Goal: Check status: Check status

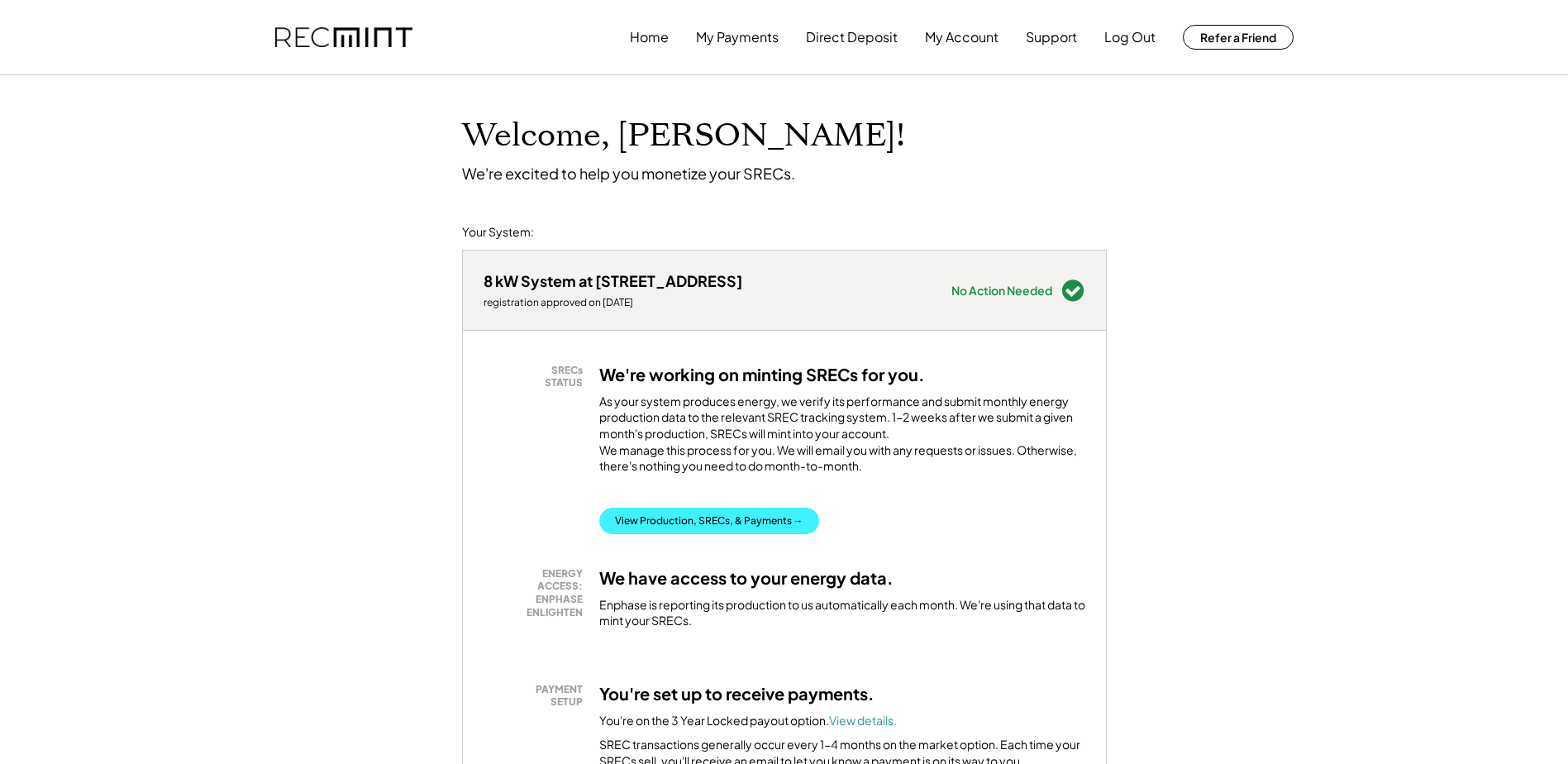
click at [643, 534] on button "View Production, SRECs, & Payments →" at bounding box center [709, 521] width 220 height 26
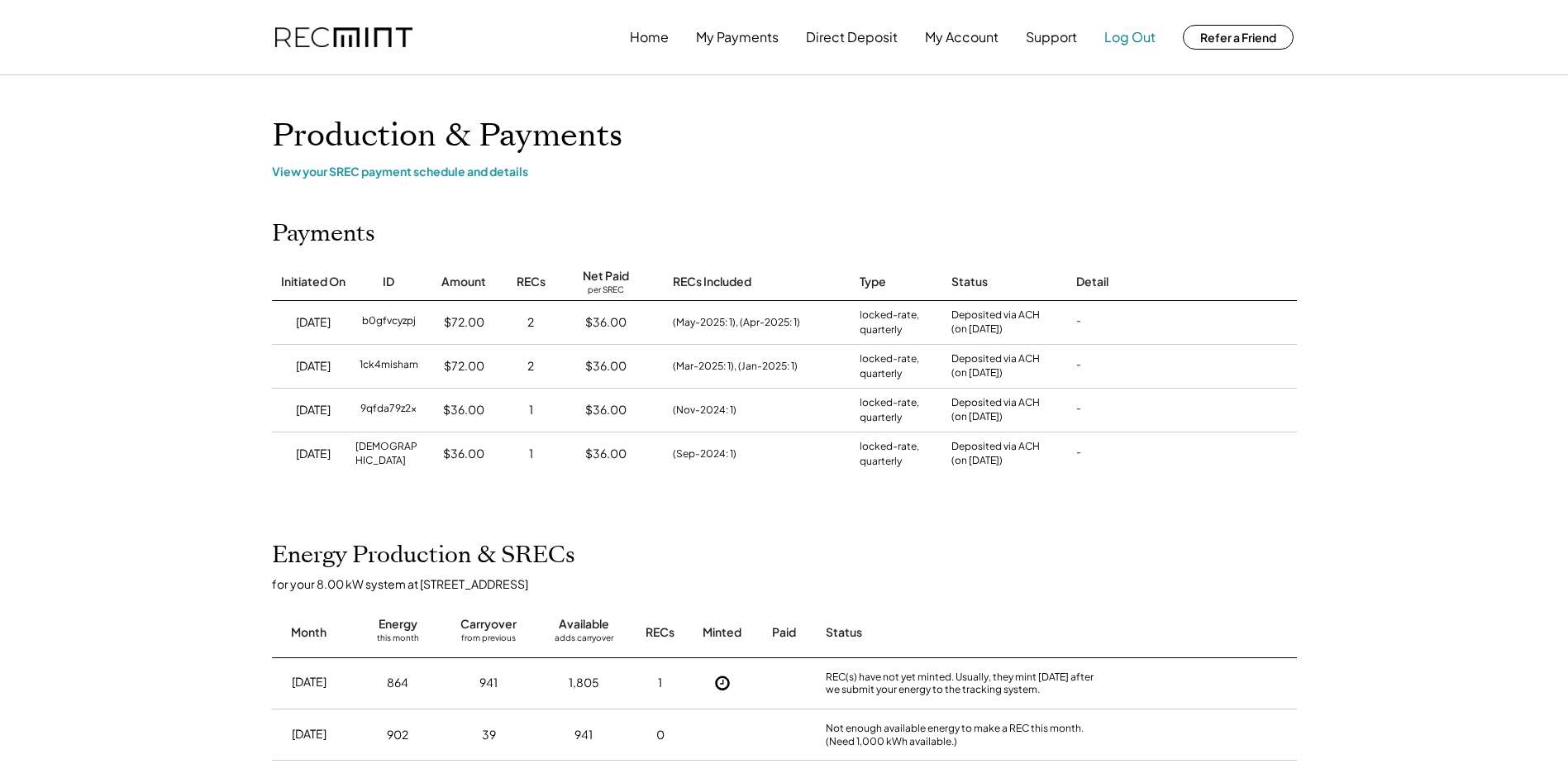
click at [1130, 37] on button "Log Out" at bounding box center [1130, 37] width 51 height 33
